Goal: Transaction & Acquisition: Purchase product/service

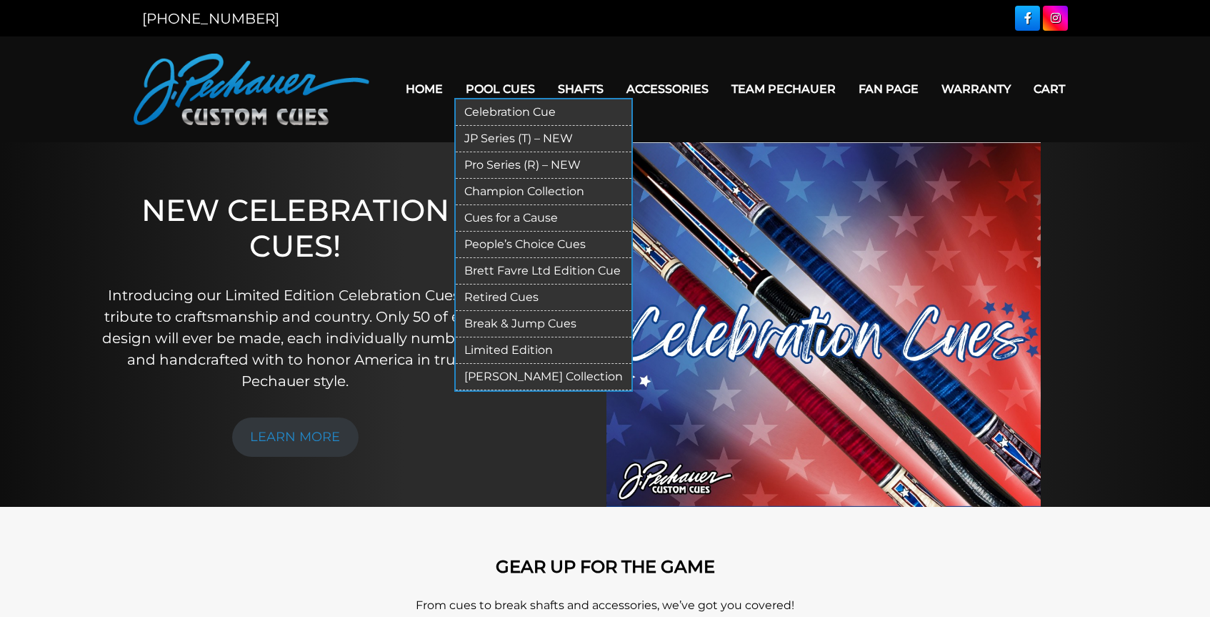
click at [483, 139] on link "JP Series (T) – NEW" at bounding box center [544, 139] width 176 height 26
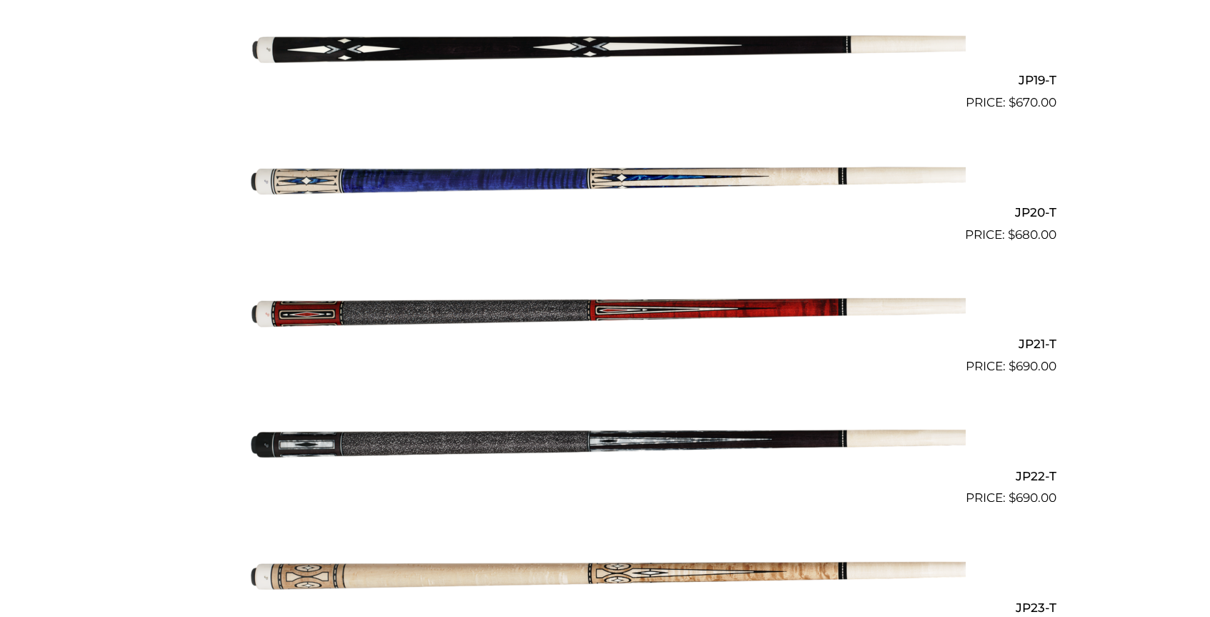
scroll to position [2886, 0]
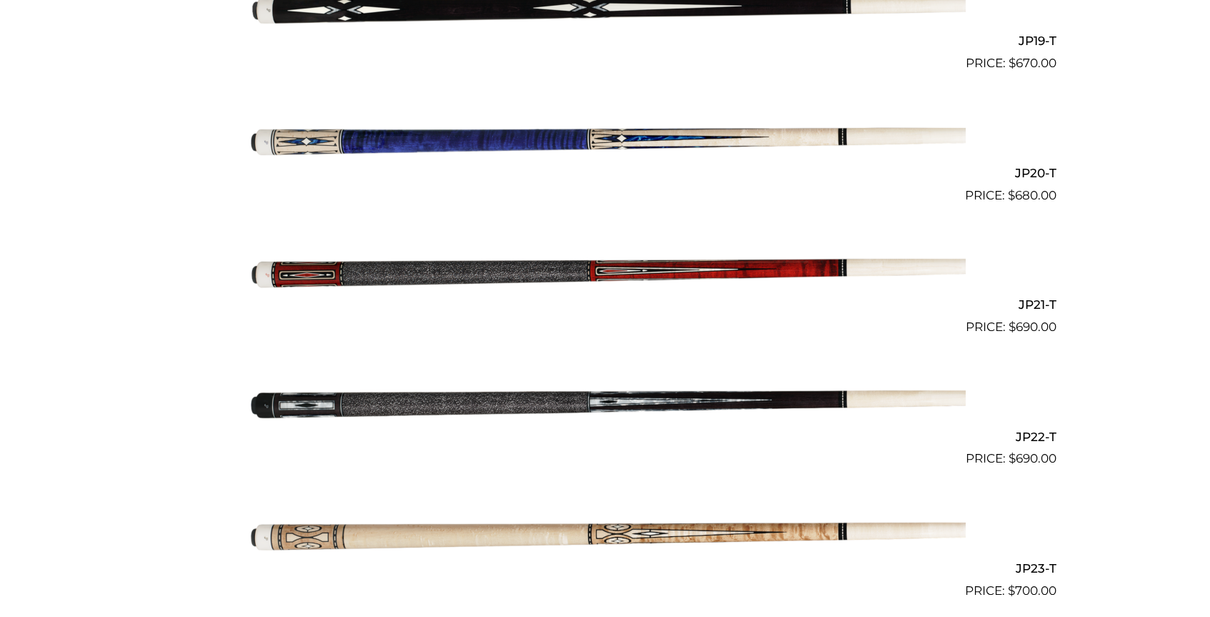
click at [549, 271] on img at bounding box center [605, 271] width 722 height 120
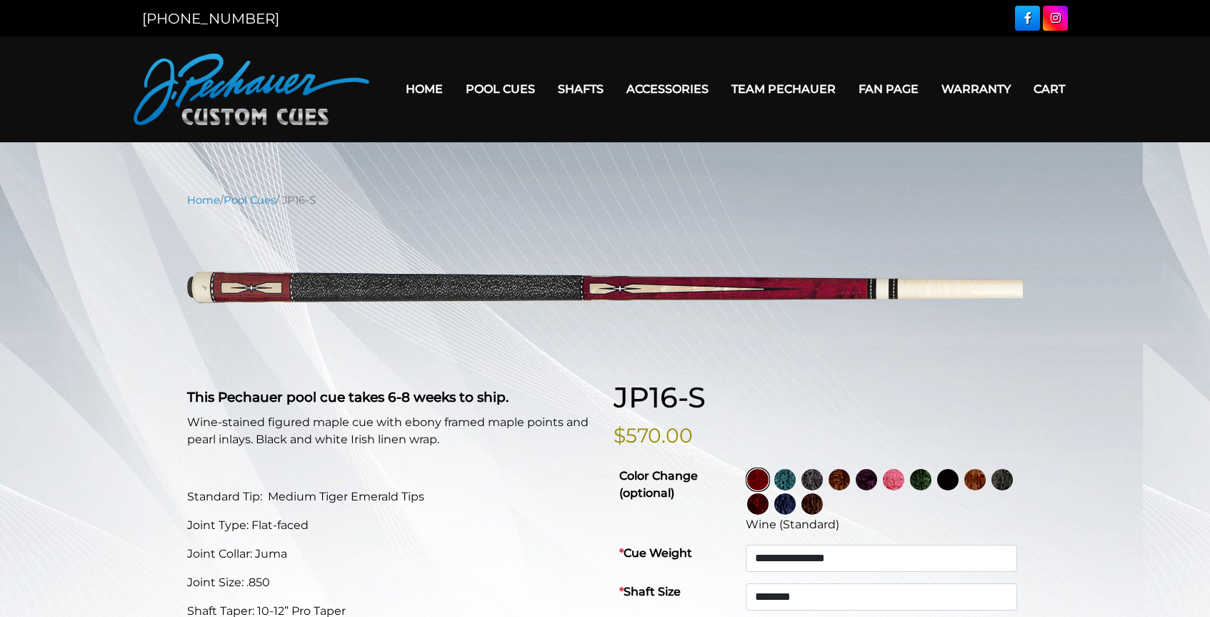
select select "********"
select select "*****"
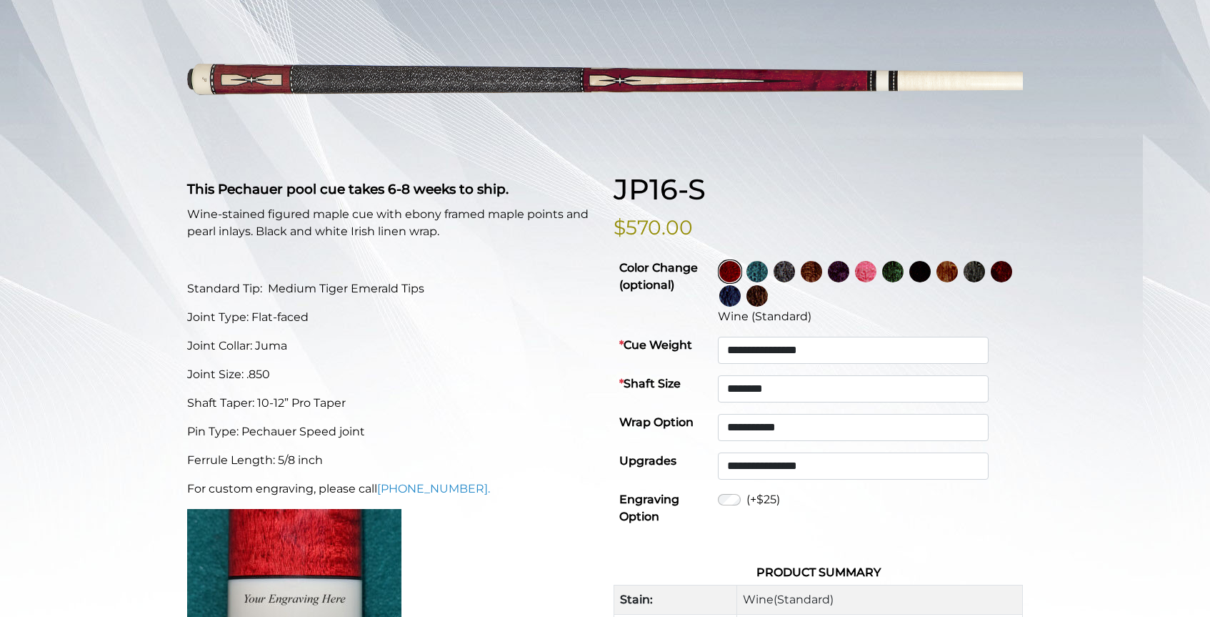
scroll to position [224, 0]
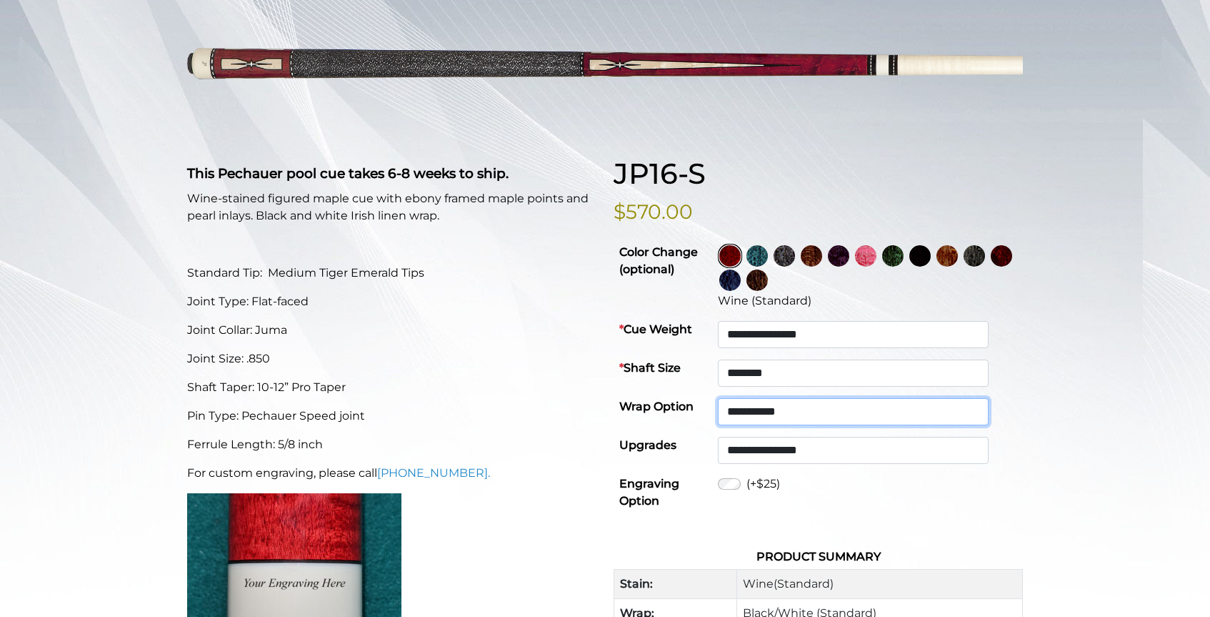
click at [789, 416] on select "**********" at bounding box center [853, 411] width 271 height 27
click at [768, 259] on img at bounding box center [757, 255] width 21 height 21
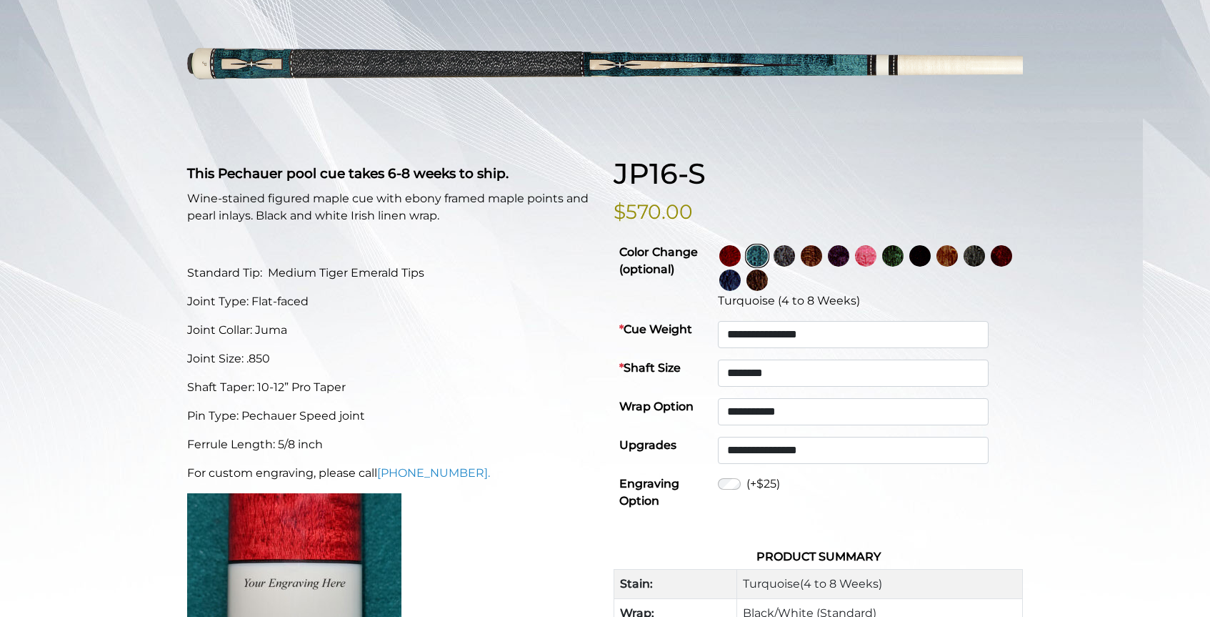
click at [795, 258] on img at bounding box center [784, 255] width 21 height 21
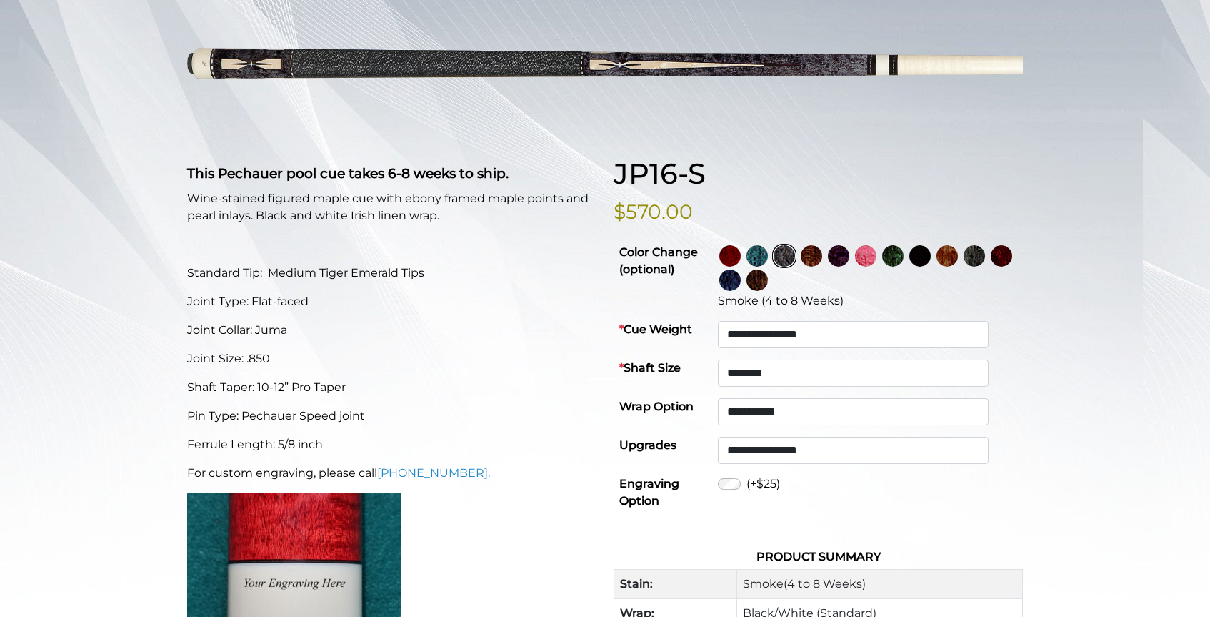
click at [822, 256] on img at bounding box center [811, 255] width 21 height 21
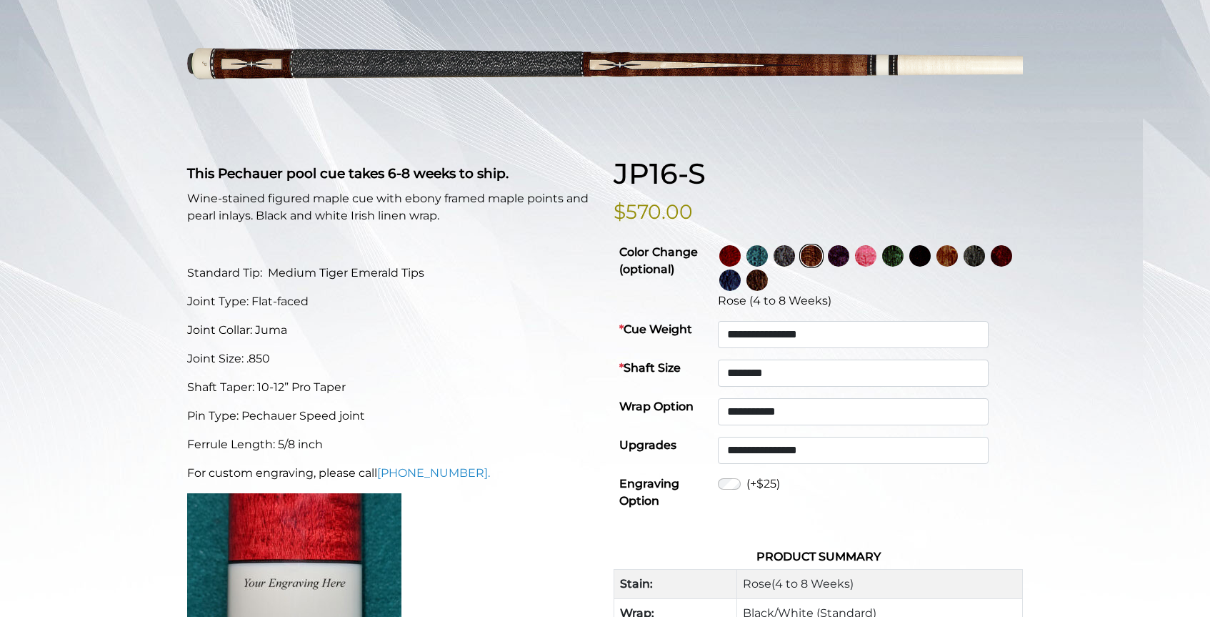
click at [849, 256] on img at bounding box center [838, 255] width 21 height 21
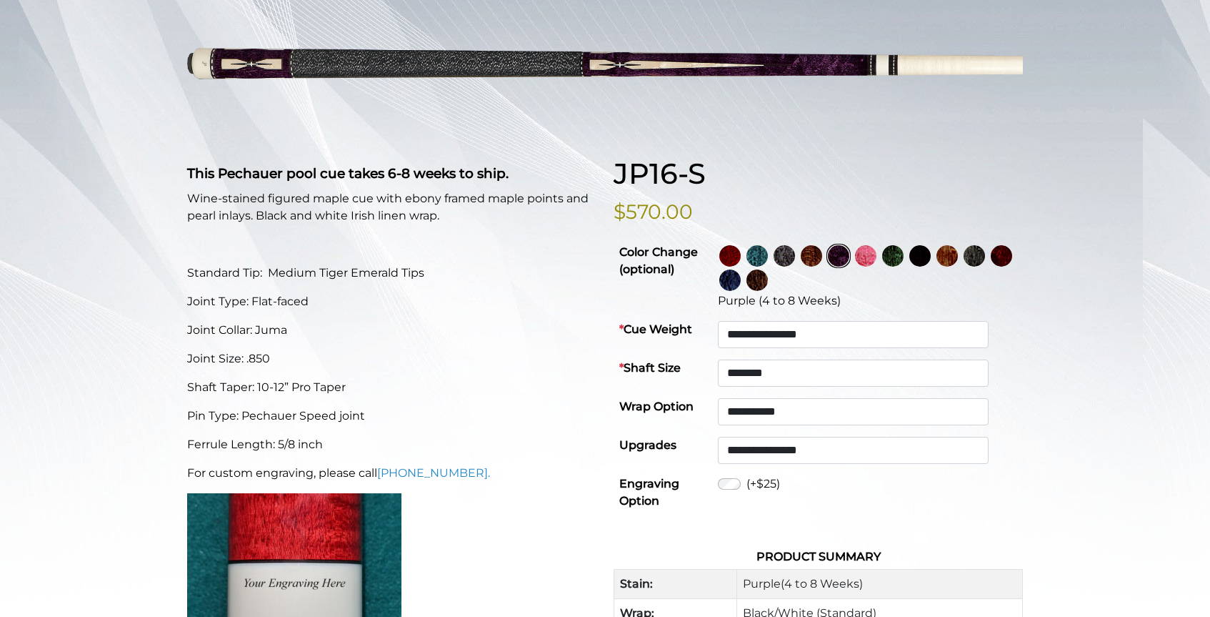
click at [877, 254] on img at bounding box center [865, 255] width 21 height 21
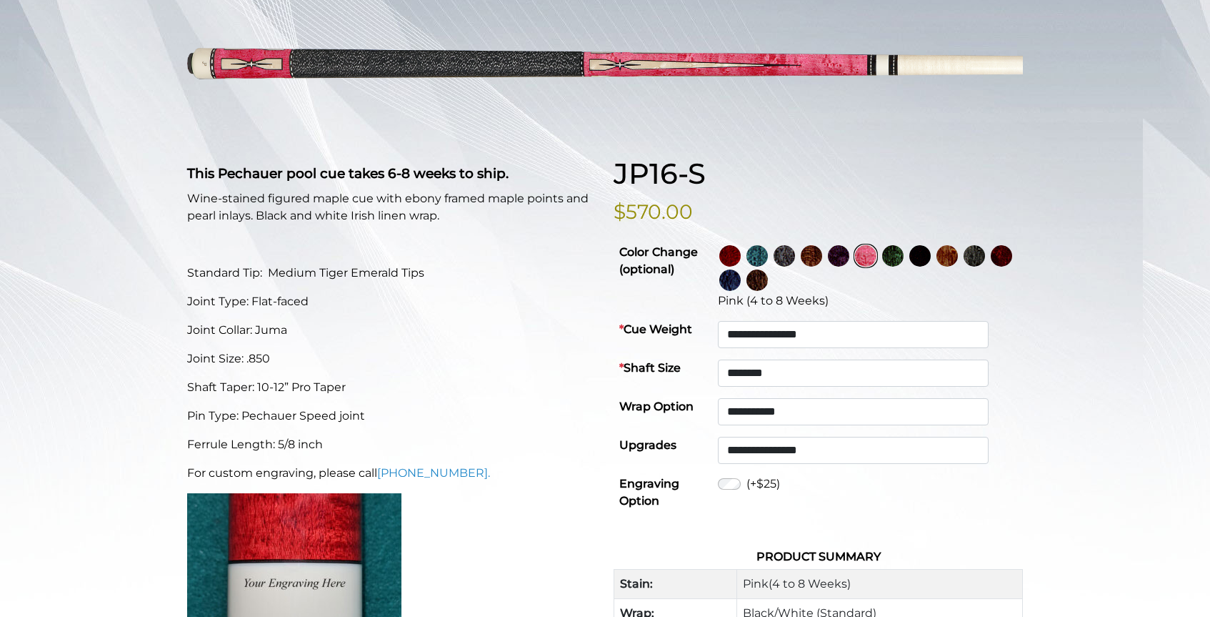
click at [904, 254] on img at bounding box center [892, 255] width 21 height 21
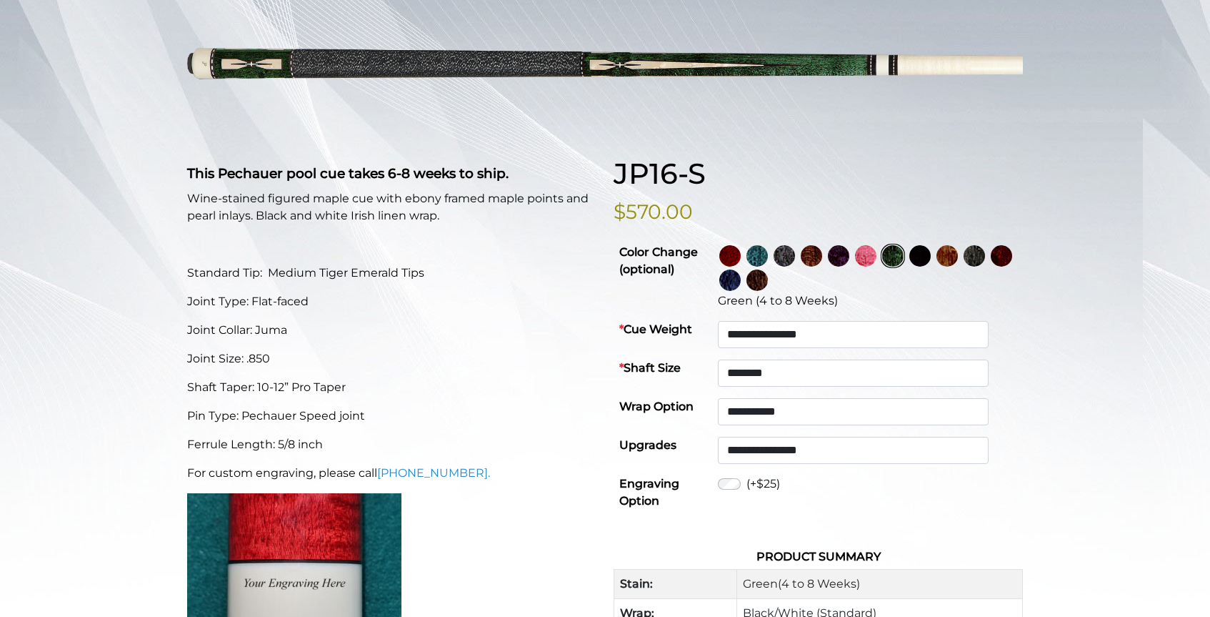
click at [931, 256] on img at bounding box center [919, 255] width 21 height 21
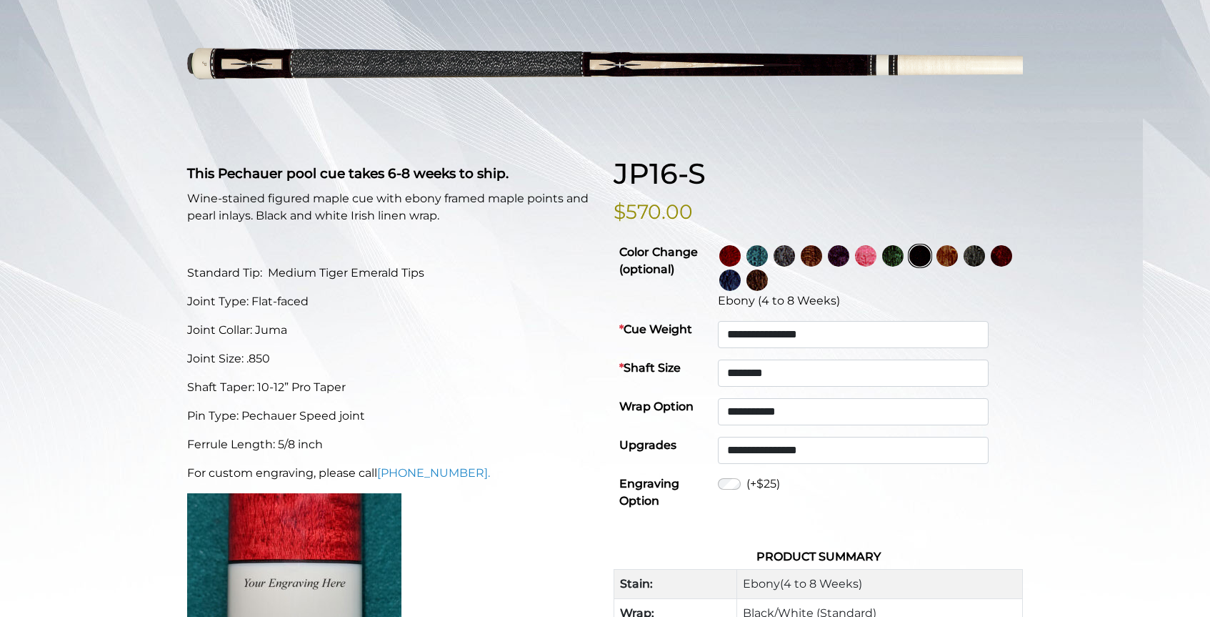
click at [958, 259] on img at bounding box center [947, 255] width 21 height 21
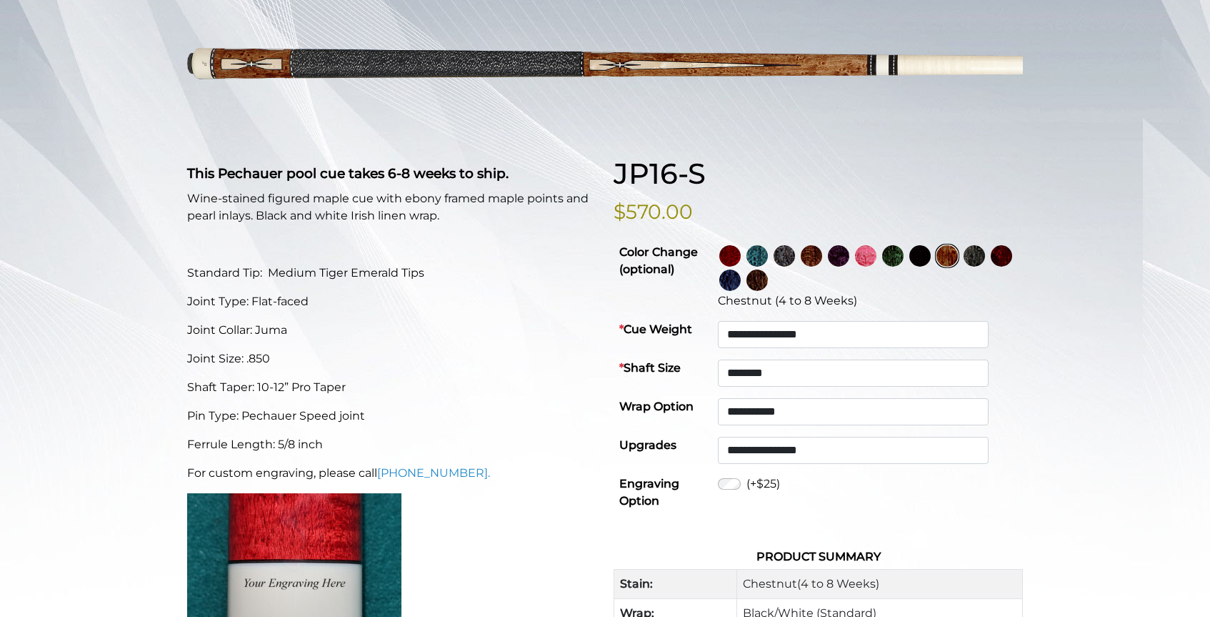
click at [964, 266] on img at bounding box center [974, 255] width 21 height 21
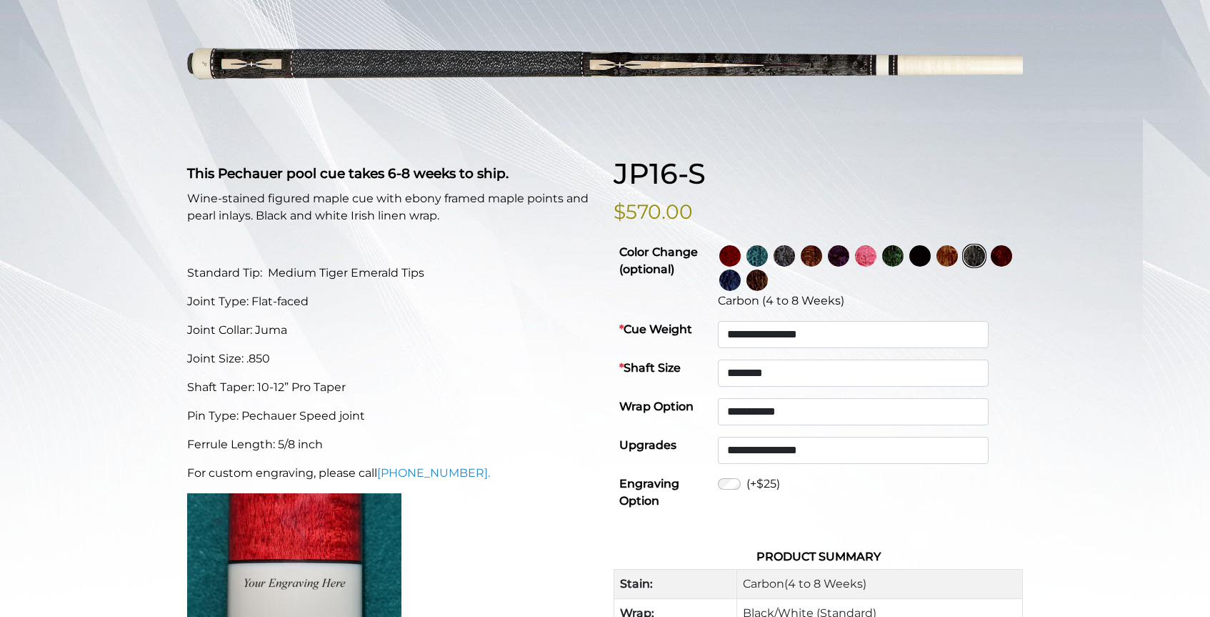
click at [991, 266] on img at bounding box center [1001, 255] width 21 height 21
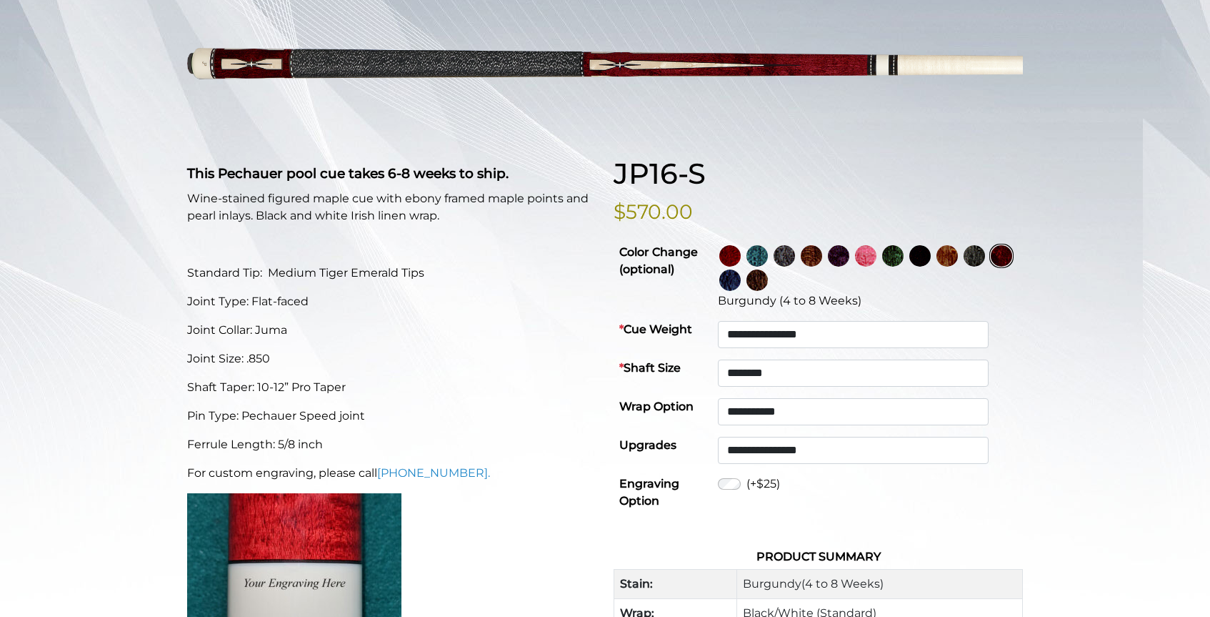
click at [741, 277] on img at bounding box center [729, 279] width 21 height 21
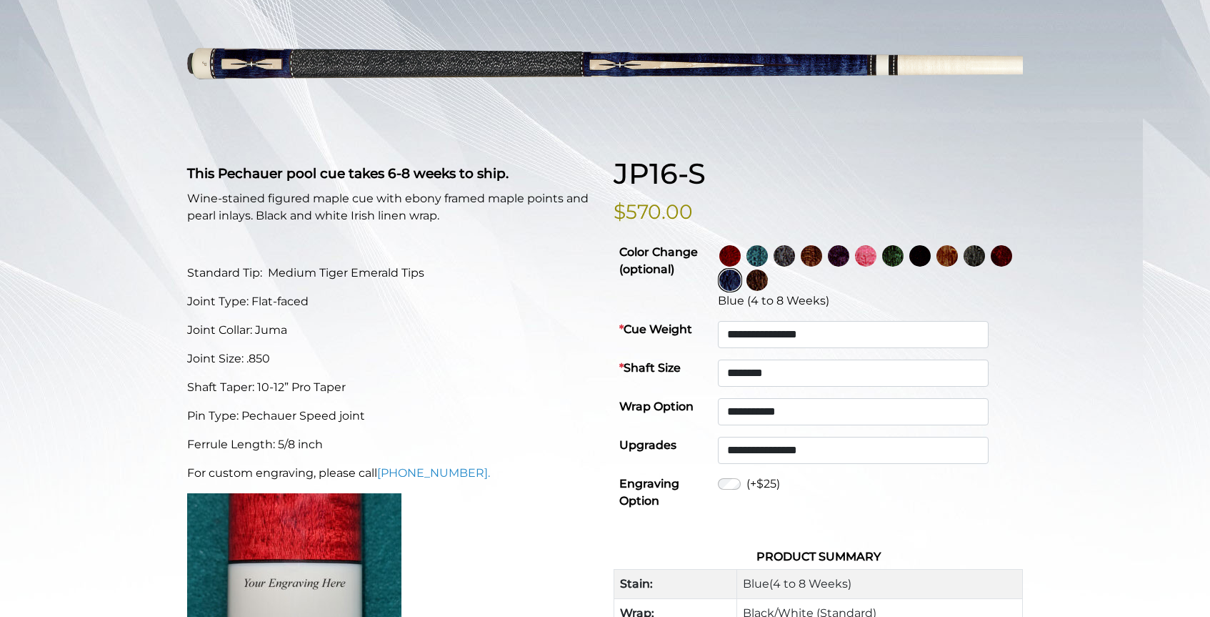
click at [768, 281] on img at bounding box center [757, 279] width 21 height 21
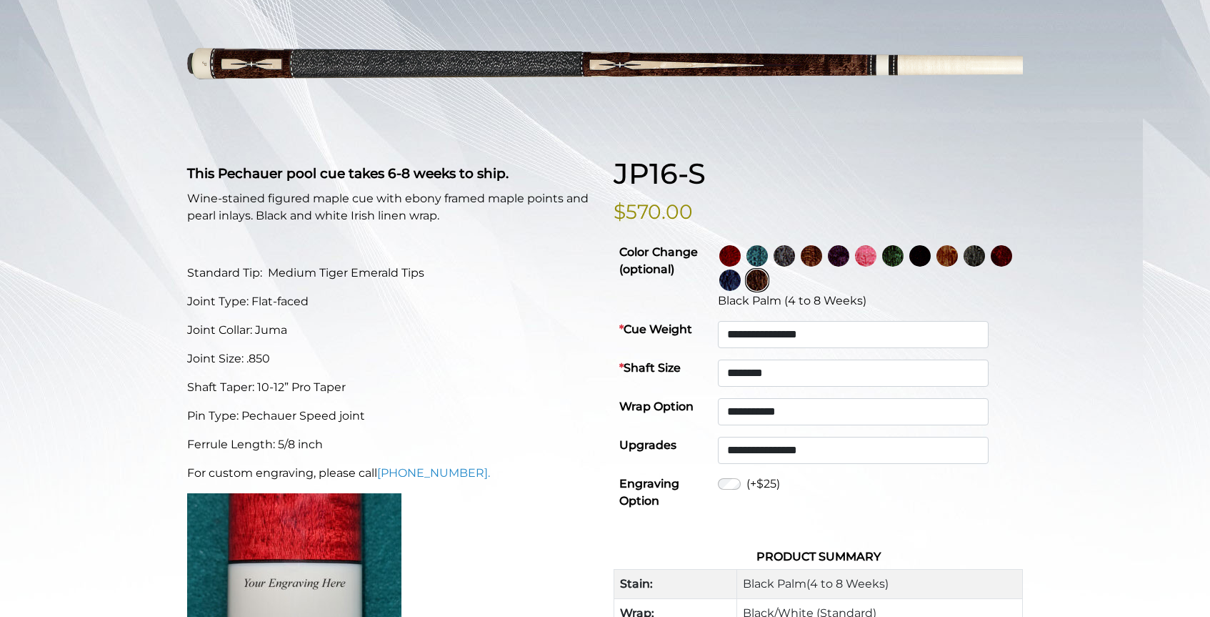
click at [741, 253] on img at bounding box center [729, 255] width 21 height 21
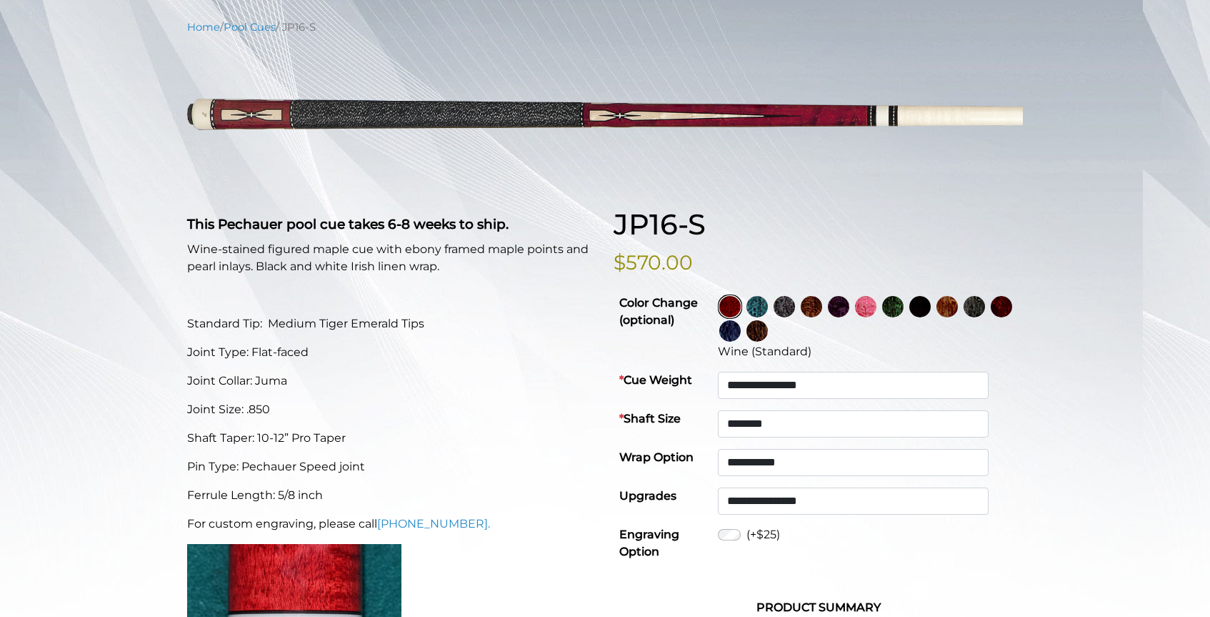
scroll to position [126, 0]
